Goal: Transaction & Acquisition: Purchase product/service

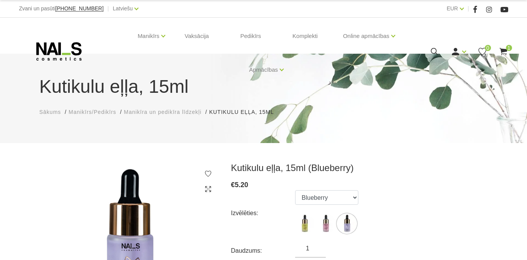
select select "6096"
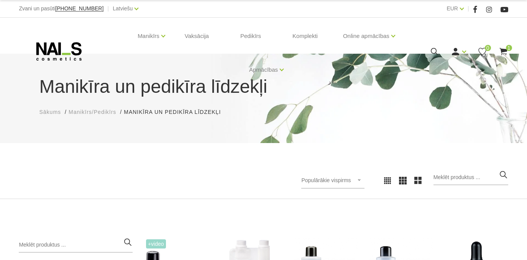
scroll to position [47, 0]
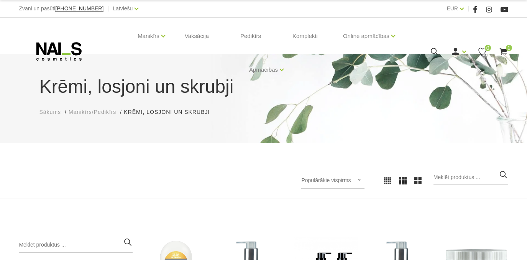
scroll to position [139, 0]
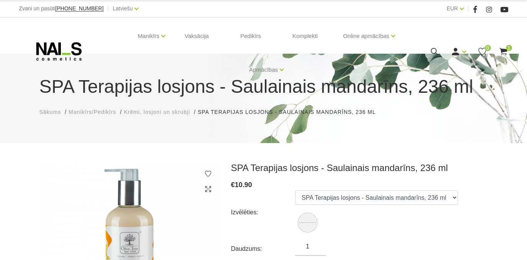
scroll to position [34, 0]
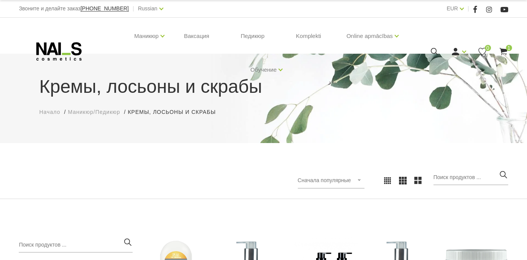
scroll to position [139, 0]
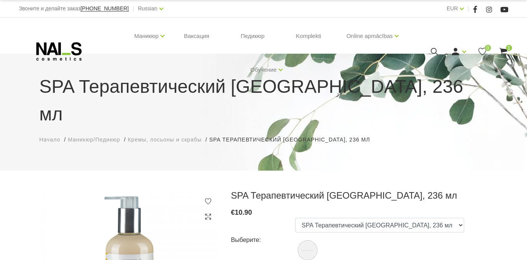
scroll to position [174, 0]
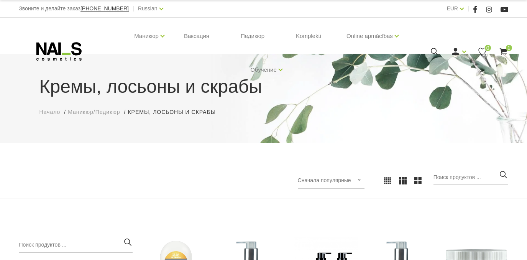
scroll to position [139, 0]
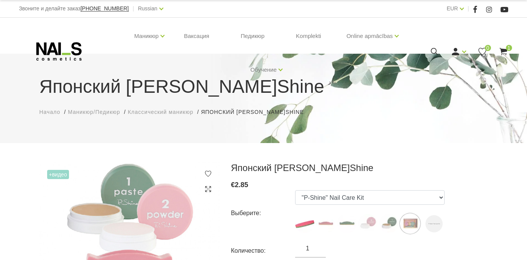
select select "127"
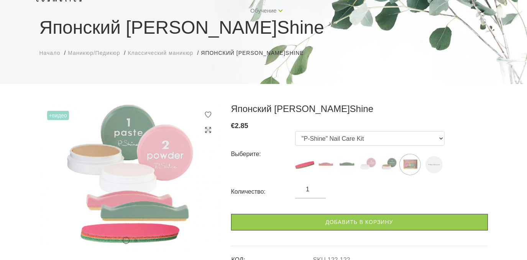
scroll to position [69, 0]
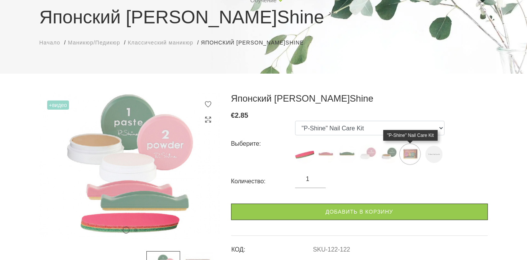
click at [410, 155] on img at bounding box center [409, 153] width 19 height 19
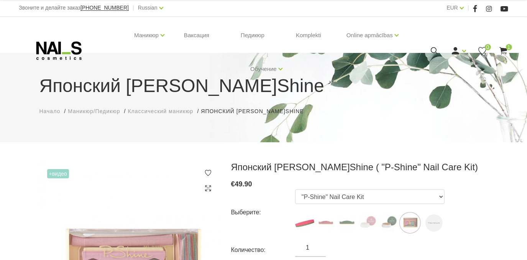
scroll to position [0, 0]
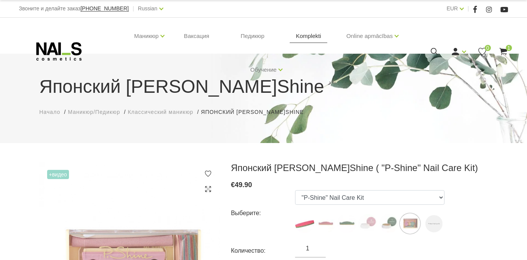
click at [304, 37] on link "Komplekti" at bounding box center [309, 36] width 38 height 37
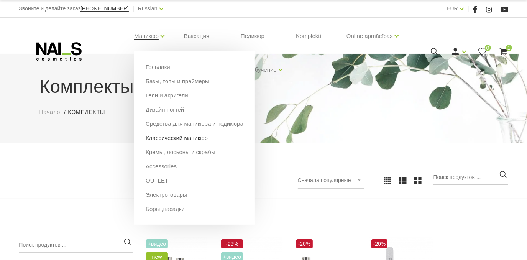
click at [159, 139] on link "Классический маникюр" at bounding box center [177, 138] width 62 height 8
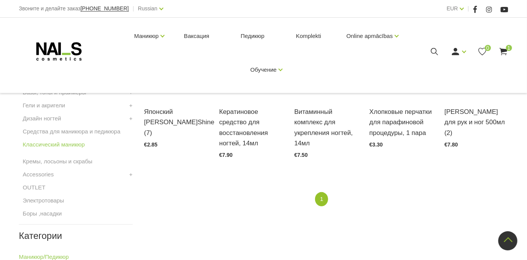
scroll to position [139, 0]
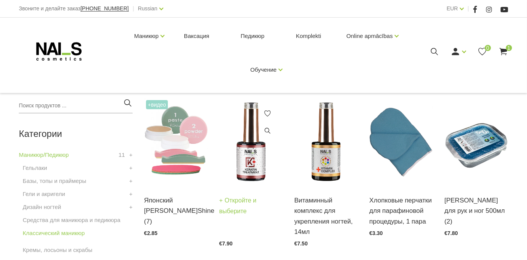
click at [250, 177] on img at bounding box center [251, 141] width 64 height 87
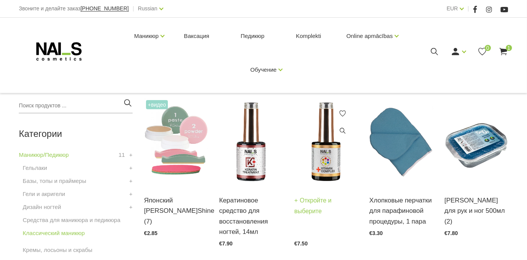
click at [322, 163] on img at bounding box center [326, 141] width 64 height 87
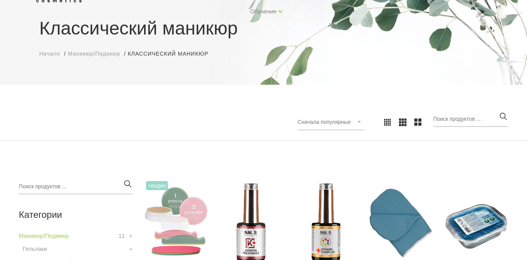
scroll to position [34, 0]
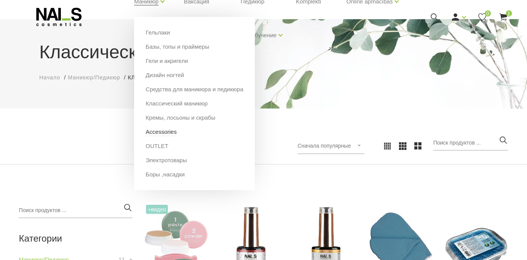
click at [158, 132] on link "Accessories" at bounding box center [161, 132] width 31 height 8
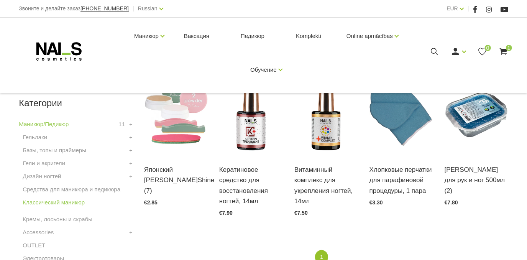
scroll to position [174, 0]
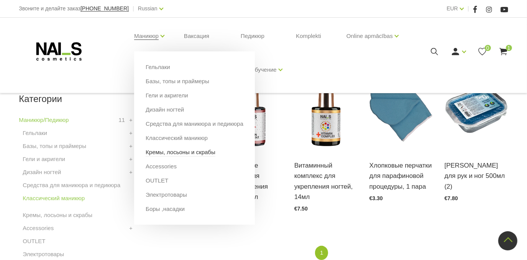
click at [155, 154] on link "Кремы, лосьоны и скрабы" at bounding box center [181, 152] width 70 height 8
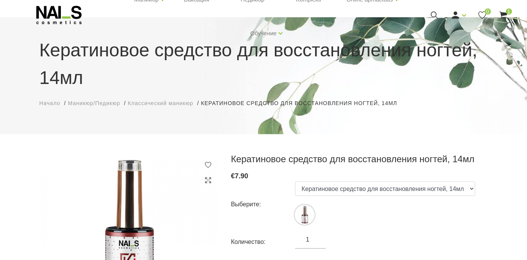
scroll to position [34, 0]
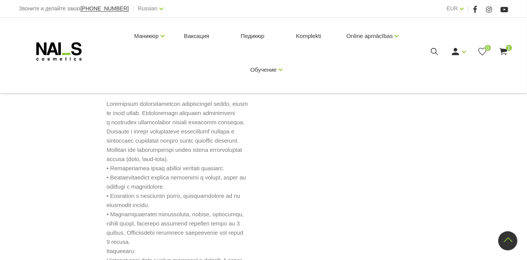
scroll to position [209, 0]
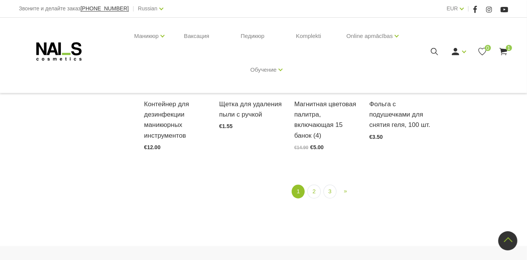
scroll to position [870, 0]
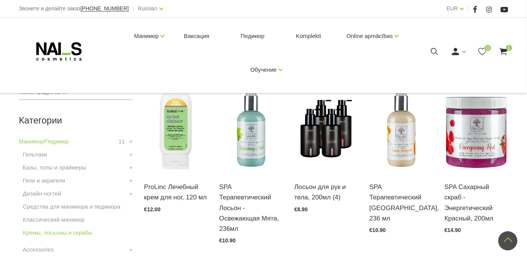
scroll to position [139, 0]
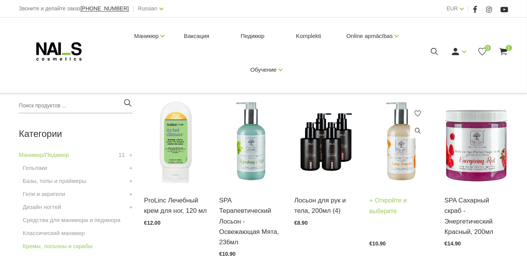
click at [403, 167] on img at bounding box center [401, 141] width 64 height 87
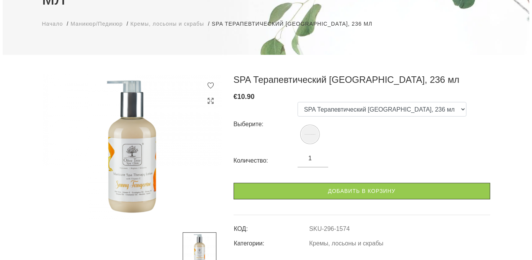
scroll to position [139, 0]
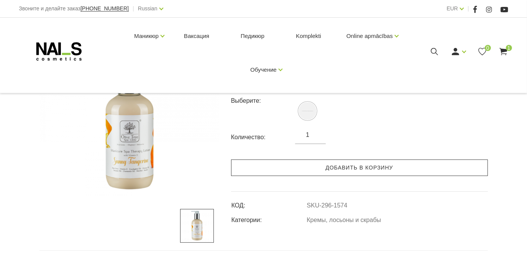
click at [362, 176] on link "Добавить в корзину" at bounding box center [359, 167] width 257 height 16
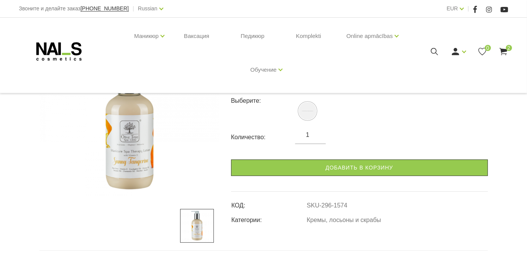
click at [503, 48] on icon at bounding box center [503, 52] width 10 height 10
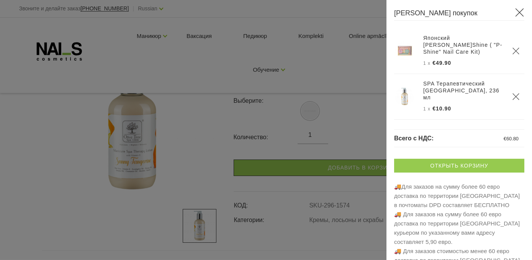
click at [460, 163] on link "Открыть корзину" at bounding box center [459, 166] width 130 height 14
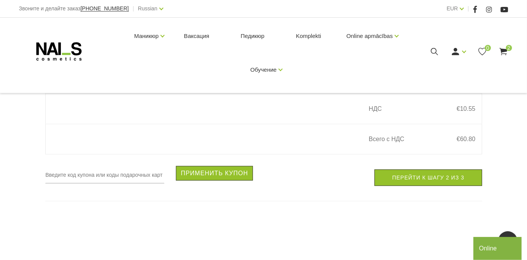
scroll to position [348, 0]
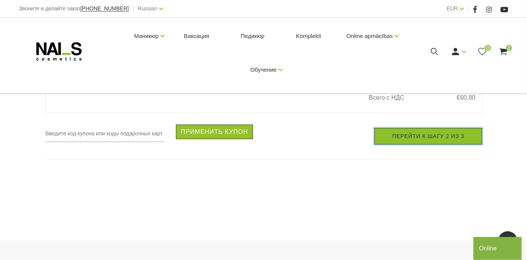
click at [424, 139] on link "Перейти к шагу 2 из 3" at bounding box center [427, 136] width 107 height 16
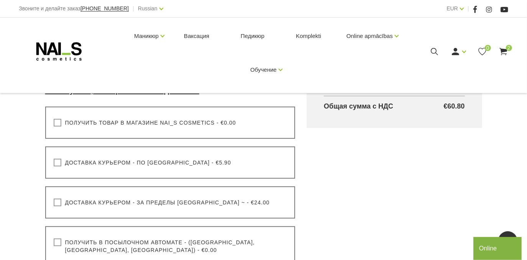
scroll to position [244, 0]
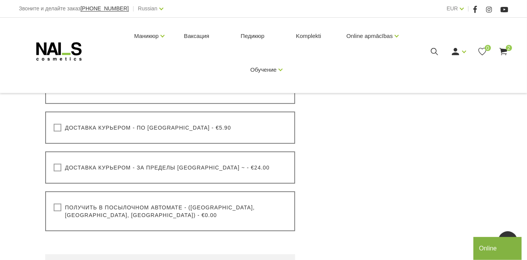
click at [55, 206] on label "Получить в посылочном автомате - ([GEOGRAPHIC_DATA], [GEOGRAPHIC_DATA], [GEOGRA…" at bounding box center [170, 210] width 233 height 15
click at [0, 0] on input "Получить в посылочном автомате - ([GEOGRAPHIC_DATA], [GEOGRAPHIC_DATA], [GEOGRA…" at bounding box center [0, 0] width 0 height 0
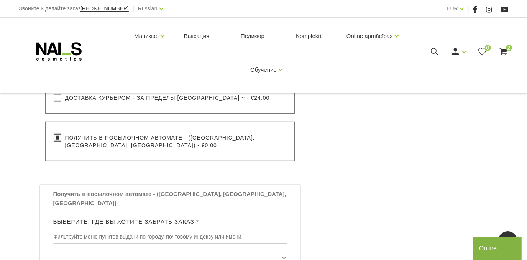
scroll to position [348, 0]
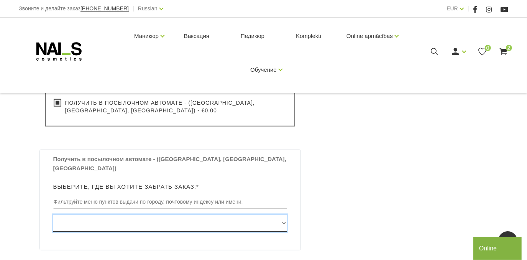
click at [284, 214] on select "Edvarta Virzas iela 2 , IECAVA, LV3913, (Paku Skapis TOP Iecava) Rīgas iela 27 …" at bounding box center [170, 222] width 234 height 17
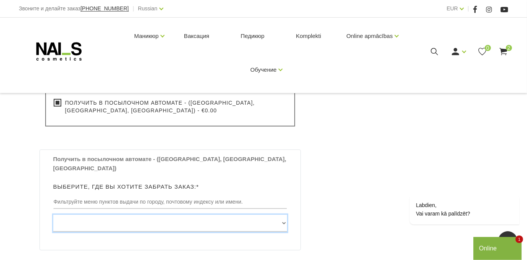
select select "[STREET_ADDRESS], (Paku Skapis Katlakalns)"
click at [53, 214] on select "Edvarta Virzas iela 2 , IECAVA, LV3913, (Paku Skapis TOP Iecava) Rīgas iela 27 …" at bounding box center [170, 222] width 234 height 17
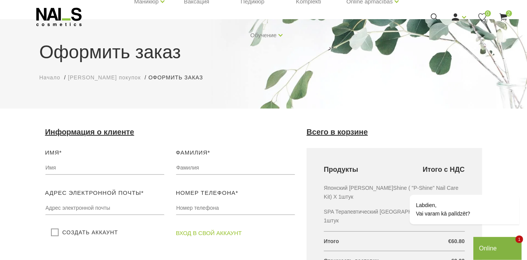
scroll to position [69, 0]
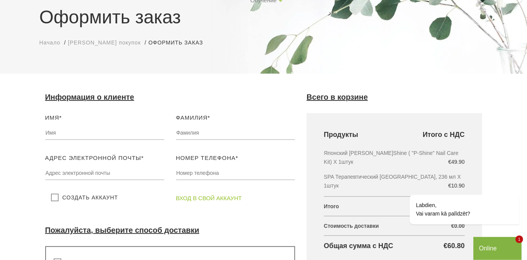
click at [55, 198] on label "Создать аккаунт" at bounding box center [84, 197] width 67 height 8
click at [0, 0] on input "Создать аккаунт" at bounding box center [0, 0] width 0 height 0
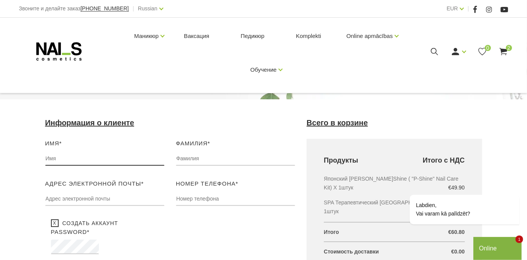
scroll to position [34, 0]
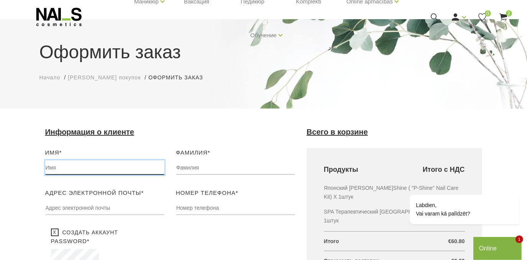
click at [60, 166] on input "text" at bounding box center [104, 167] width 119 height 15
type input "ELLA"
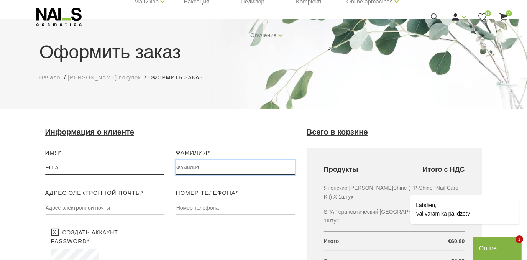
type input "NOZIKA"
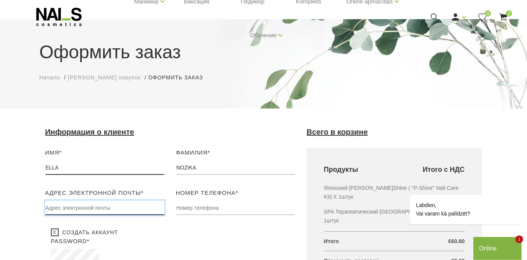
type input "[EMAIL_ADDRESS][DOMAIN_NAME]"
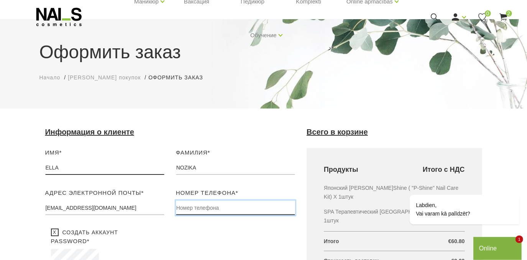
type input "20035490"
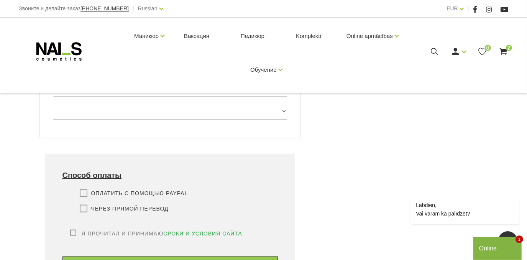
scroll to position [480, 0]
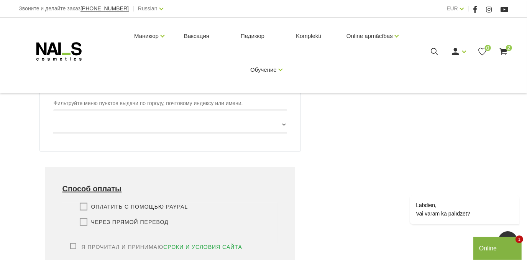
click at [83, 203] on label "Оплатить с помощью PayPal" at bounding box center [134, 207] width 108 height 8
click at [0, 0] on input "Оплатить с помощью PayPal" at bounding box center [0, 0] width 0 height 0
click at [74, 243] on label "Я прочитал и принимаю сроки и условия сайта" at bounding box center [156, 247] width 172 height 8
click at [0, 0] on input "Я прочитал и принимаю сроки и условия сайта" at bounding box center [0, 0] width 0 height 0
click at [83, 218] on label "Через прямой перевод" at bounding box center [124, 222] width 89 height 8
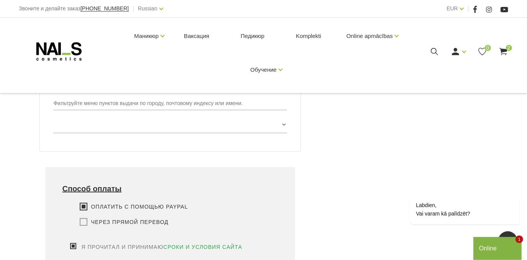
click at [0, 0] on input "Через прямой перевод" at bounding box center [0, 0] width 0 height 0
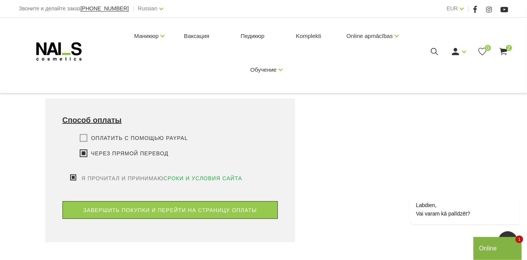
scroll to position [550, 0]
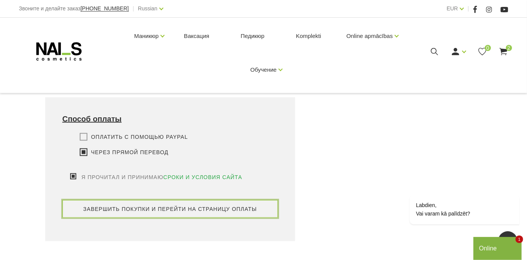
click at [167, 200] on button "завершить покупки и перейти на страницу оплаты" at bounding box center [170, 209] width 216 height 18
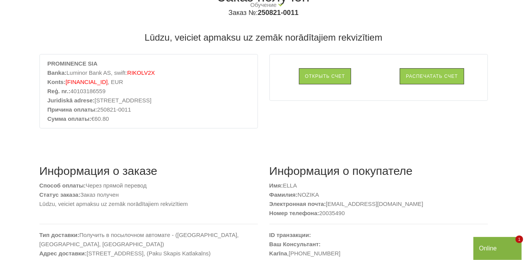
scroll to position [36, 0]
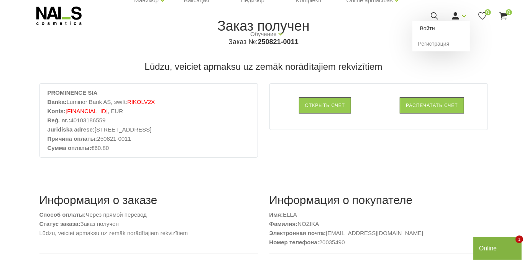
click at [426, 28] on link "Войти" at bounding box center [440, 28] width 57 height 15
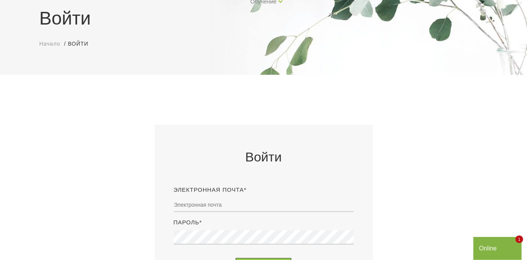
scroll to position [69, 0]
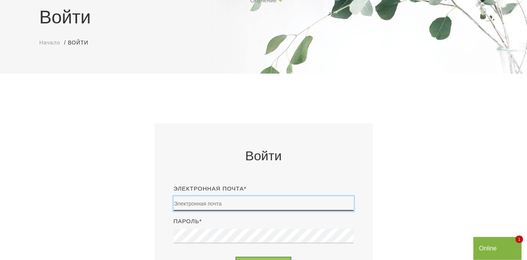
click at [214, 206] on input "email" at bounding box center [263, 203] width 180 height 15
type input "[EMAIL_ADDRESS][DOMAIN_NAME]"
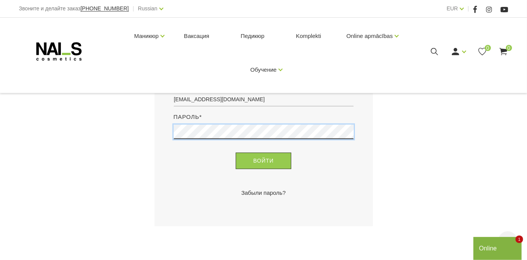
scroll to position [174, 0]
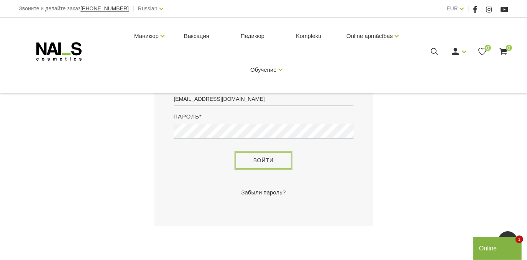
click at [263, 162] on button "Войти" at bounding box center [264, 160] width 56 height 16
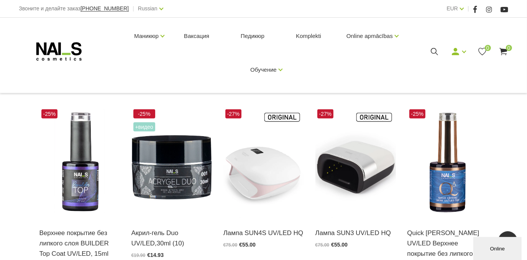
scroll to position [348, 0]
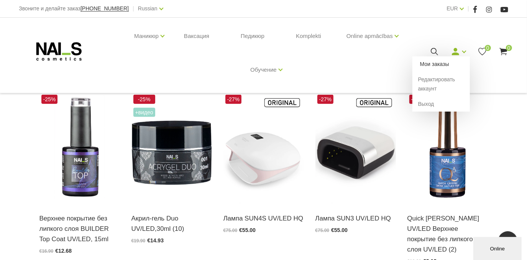
click at [433, 64] on link "Мои заказы" at bounding box center [440, 63] width 57 height 15
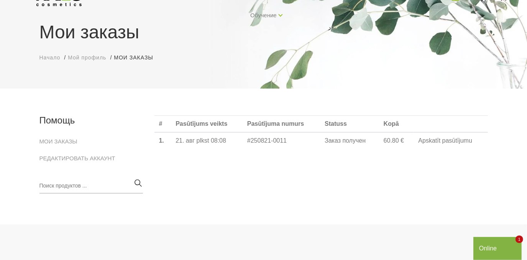
scroll to position [69, 0]
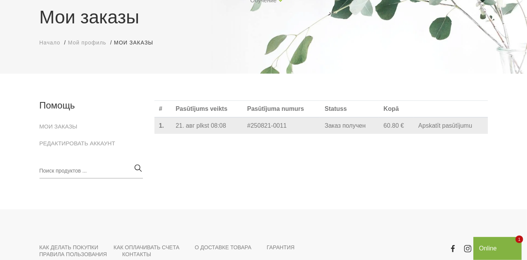
click at [433, 129] on link "Apskatīt pasūtījumu" at bounding box center [445, 125] width 54 height 7
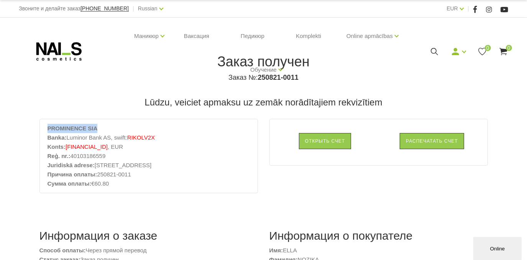
drag, startPoint x: 48, startPoint y: 129, endPoint x: 94, endPoint y: 131, distance: 46.0
click at [94, 131] on strong "PROMINENCE SIA" at bounding box center [72, 128] width 50 height 7
copy strong "PROMINENCE SIA"
drag, startPoint x: 66, startPoint y: 146, endPoint x: 129, endPoint y: 146, distance: 63.6
click at [108, 146] on span "LV37RIKO0000082814159" at bounding box center [86, 146] width 42 height 7
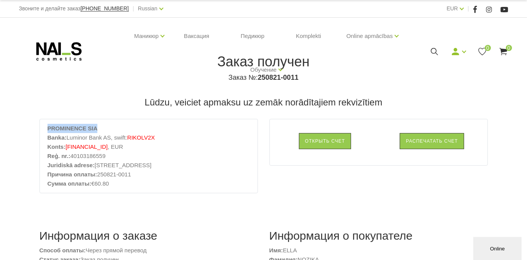
copy span "LV37RIKO0000082814159"
drag, startPoint x: 99, startPoint y: 174, endPoint x: 130, endPoint y: 175, distance: 31.0
click at [130, 175] on li "Причина оплаты: 250821-0011" at bounding box center [148, 174] width 202 height 9
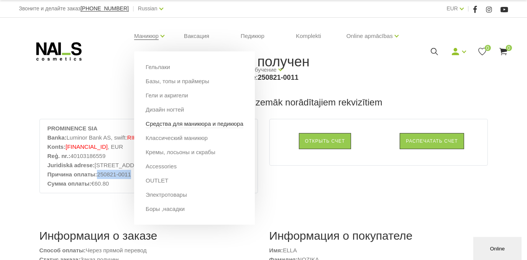
click at [172, 126] on link "Средства для маникюра и педикюра" at bounding box center [195, 123] width 98 height 8
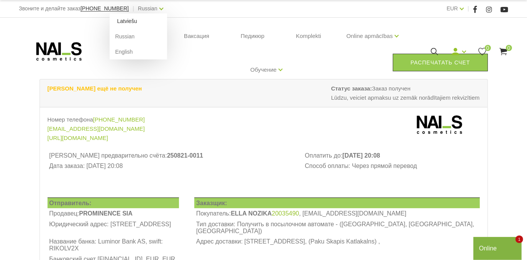
click at [110, 21] on link "Latviešu" at bounding box center [138, 20] width 57 height 15
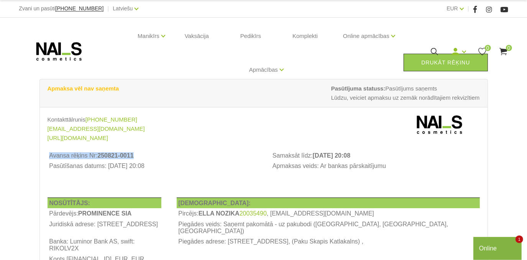
drag, startPoint x: 49, startPoint y: 156, endPoint x: 134, endPoint y: 157, distance: 84.6
click at [134, 157] on th "Avansa rēķins Nr: 250821-0011" at bounding box center [151, 155] width 208 height 11
copy th "Avansa rēķins Nr: 250821-0011"
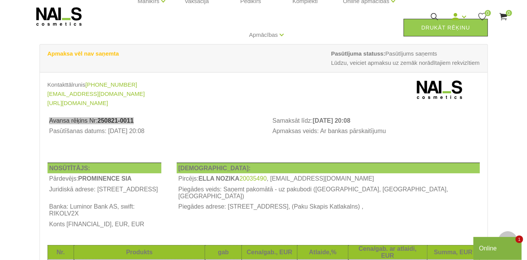
scroll to position [34, 0]
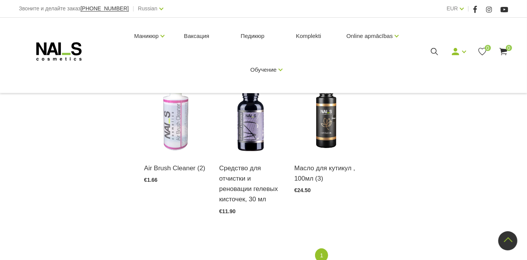
scroll to position [487, 0]
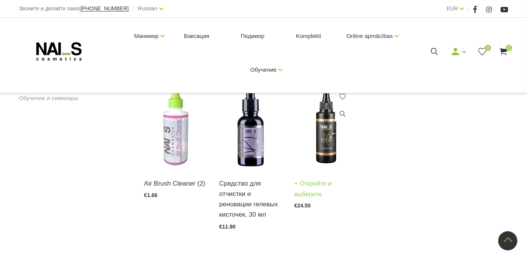
click at [324, 145] on img at bounding box center [326, 124] width 64 height 87
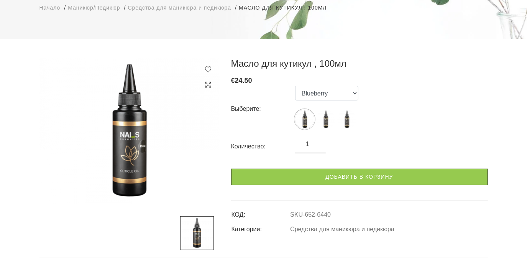
scroll to position [69, 0]
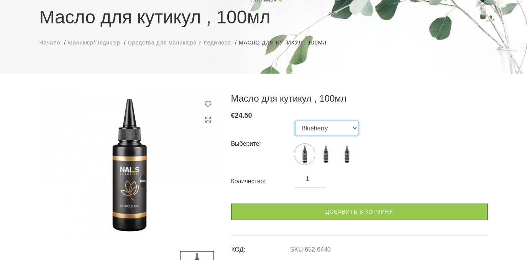
click at [354, 128] on select "Blueberry Banana Rose" at bounding box center [326, 128] width 63 height 15
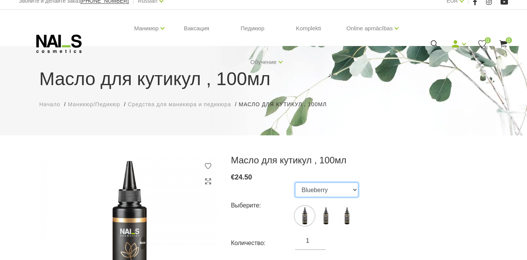
scroll to position [0, 0]
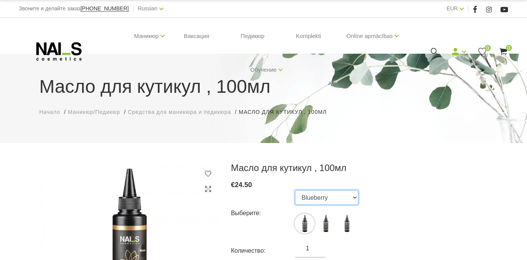
click at [354, 198] on select "Blueberry Banana Rose" at bounding box center [326, 197] width 63 height 15
click at [295, 190] on select "Blueberry Banana Rose" at bounding box center [326, 197] width 63 height 15
